Goal: Information Seeking & Learning: Understand process/instructions

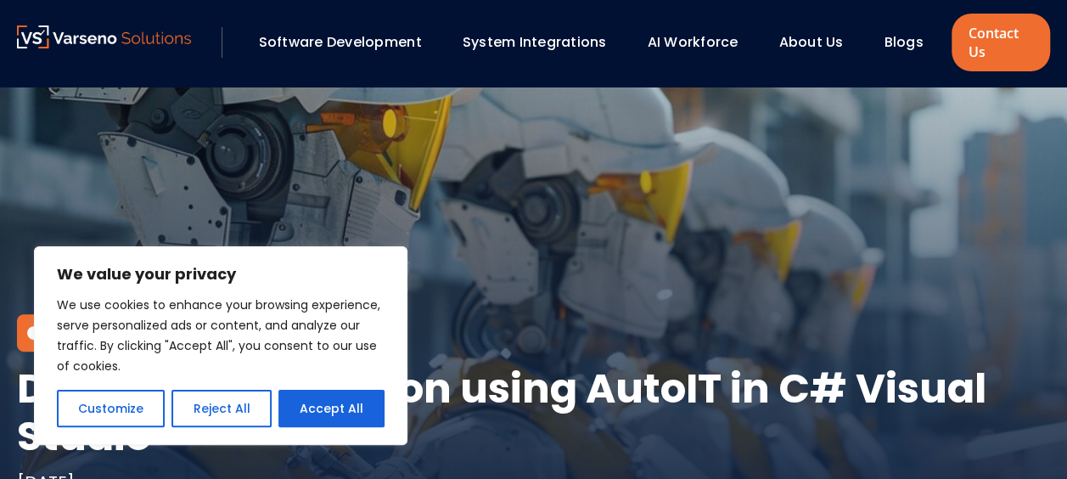
scroll to position [166, 0]
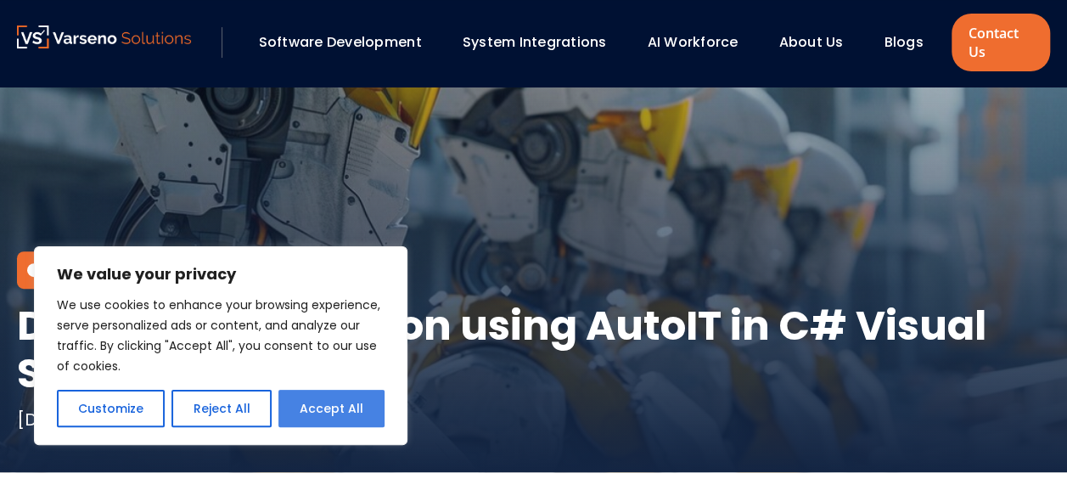
click at [314, 397] on button "Accept All" at bounding box center [331, 408] width 106 height 37
checkbox input "true"
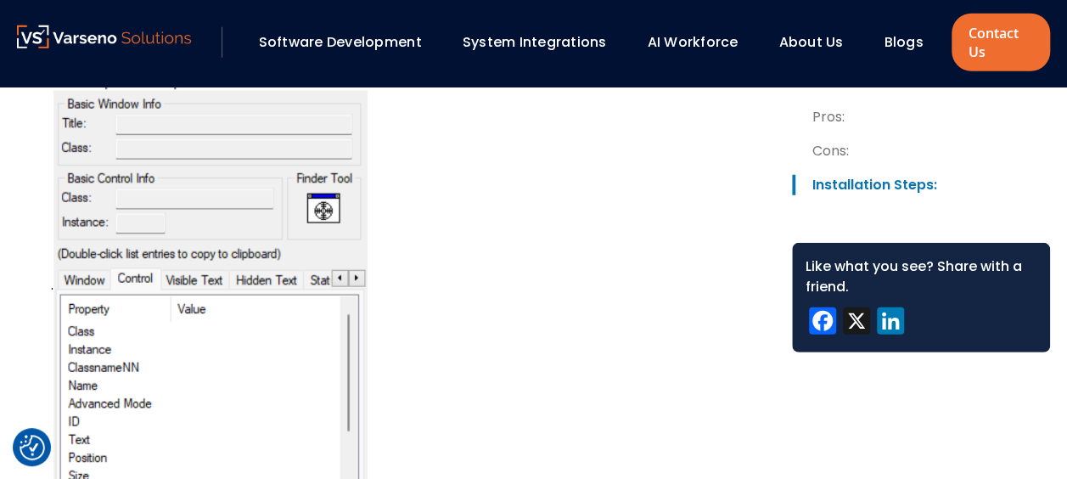
scroll to position [2313, 0]
click at [554, 204] on li "Step 5: The AutoIT Finder Tool will open ." at bounding box center [408, 276] width 714 height 513
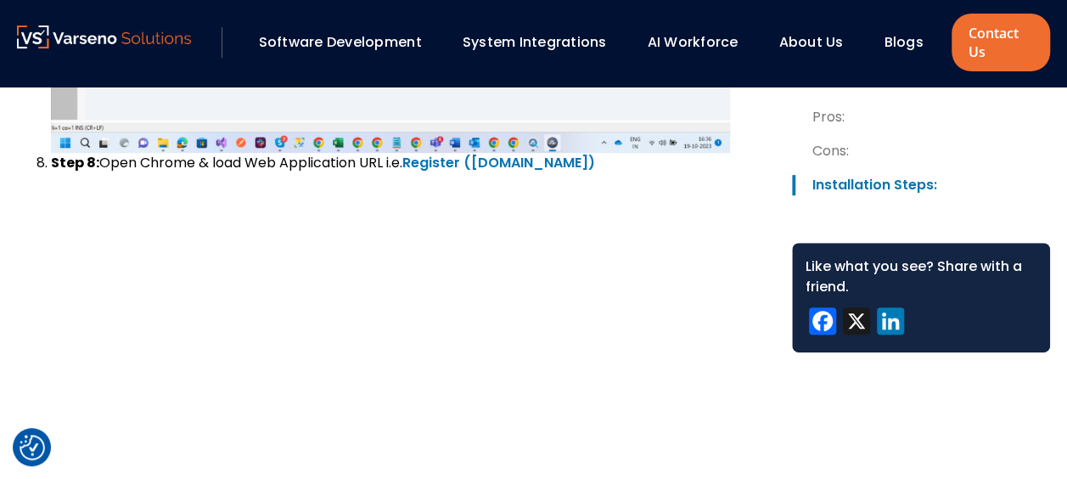
scroll to position [3553, 0]
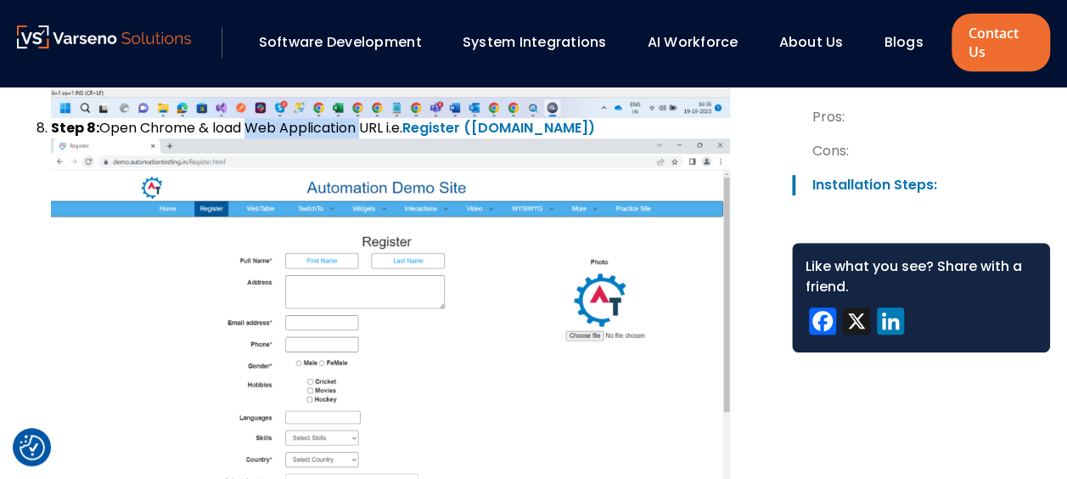
drag, startPoint x: 245, startPoint y: 133, endPoint x: 363, endPoint y: 128, distance: 118.1
click at [363, 128] on li "Step 8: Open Chrome & load Web Application URL i.e. Register ([DOMAIN_NAME])" at bounding box center [408, 309] width 714 height 382
drag, startPoint x: 363, startPoint y: 128, endPoint x: 501, endPoint y: 195, distance: 153.0
click at [501, 195] on img at bounding box center [390, 319] width 679 height 362
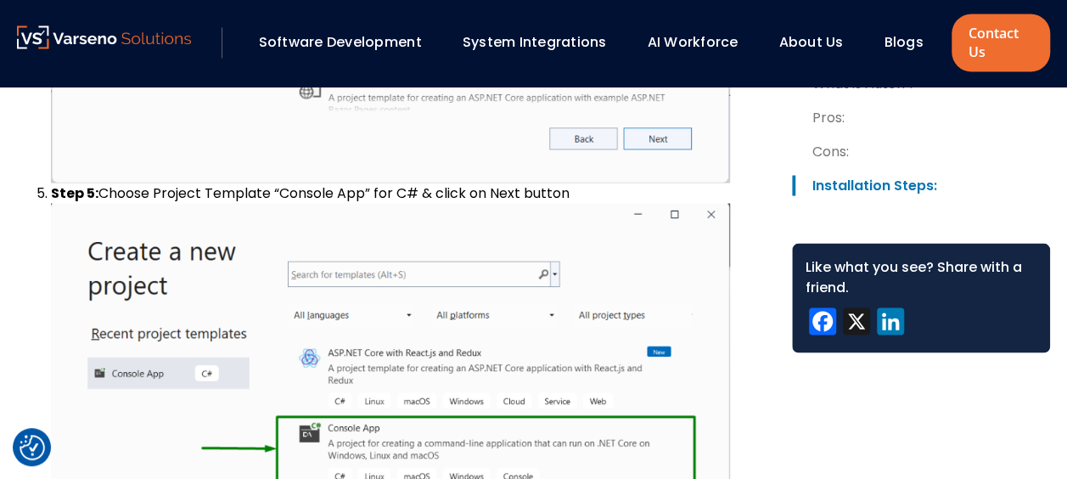
scroll to position [11125, 0]
drag, startPoint x: 403, startPoint y: 230, endPoint x: 417, endPoint y: 233, distance: 13.8
click at [417, 233] on li "Step 5: Choose Project Template “Console App” for C# & click on Next button" at bounding box center [408, 430] width 714 height 496
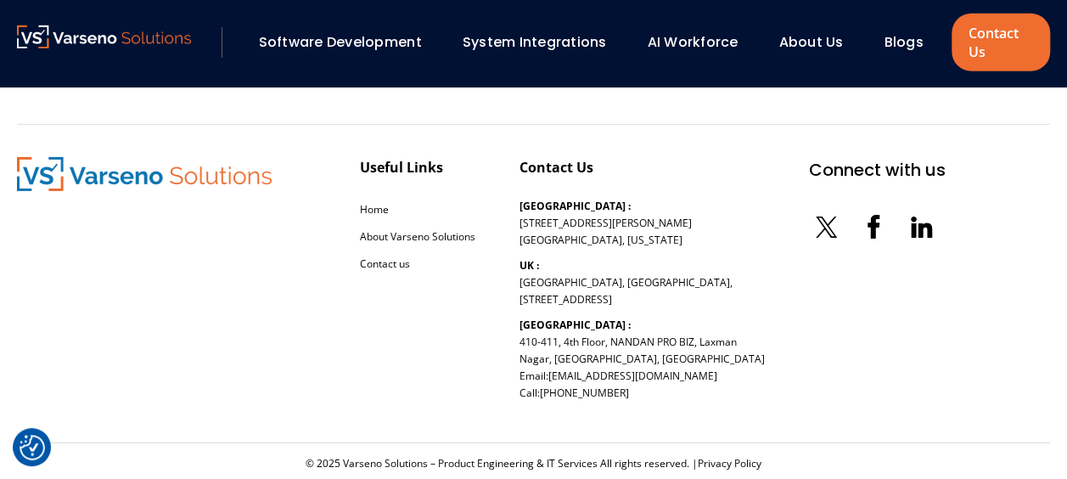
scroll to position [15573, 0]
